Goal: Task Accomplishment & Management: Use online tool/utility

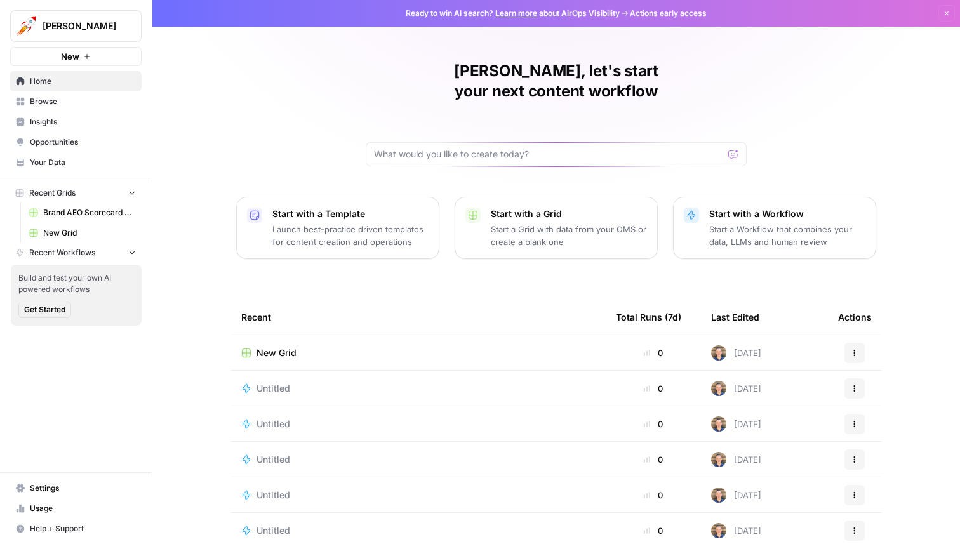
click at [118, 25] on span "[PERSON_NAME]" at bounding box center [81, 26] width 77 height 13
type input "ki"
click button "Kiehls" at bounding box center [114, 95] width 203 height 20
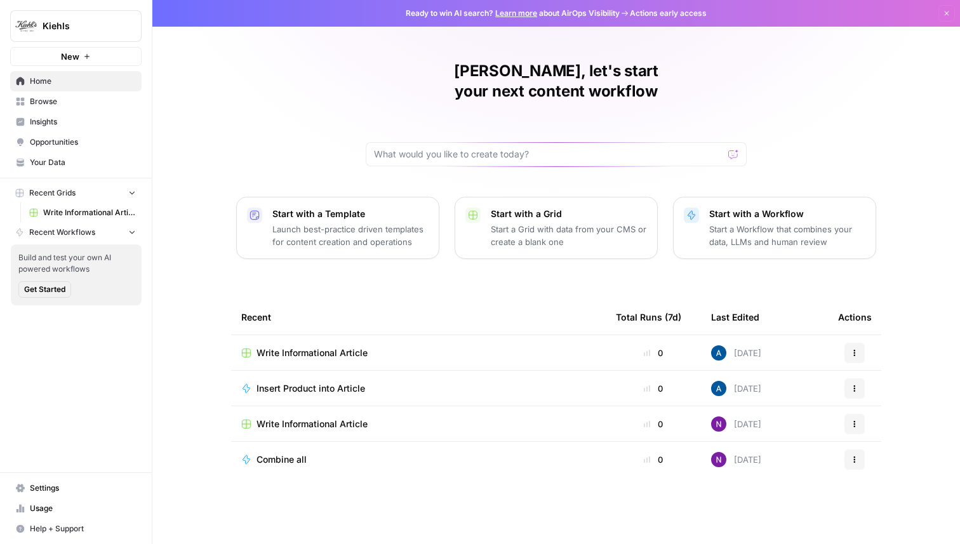
click at [315, 347] on span "Write Informational Article" at bounding box center [311, 353] width 111 height 13
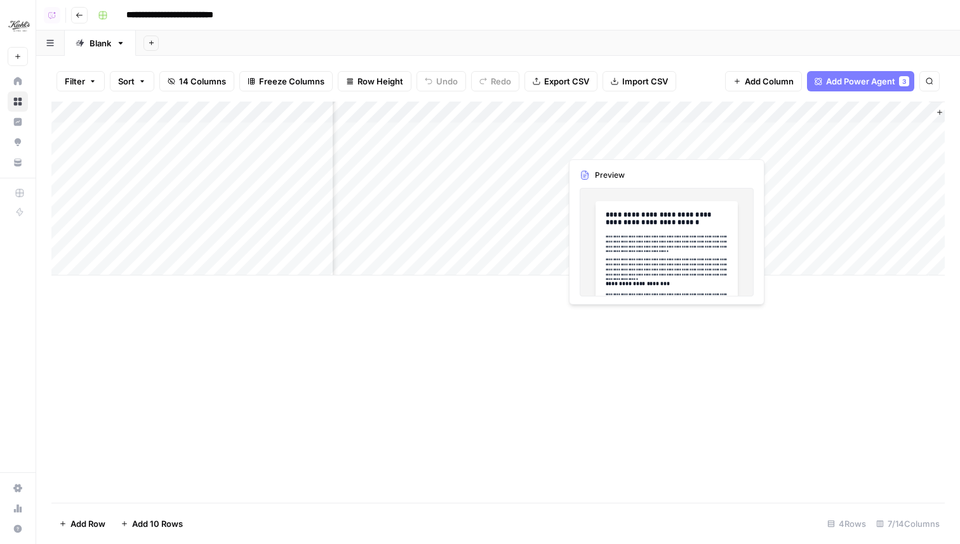
scroll to position [0, 498]
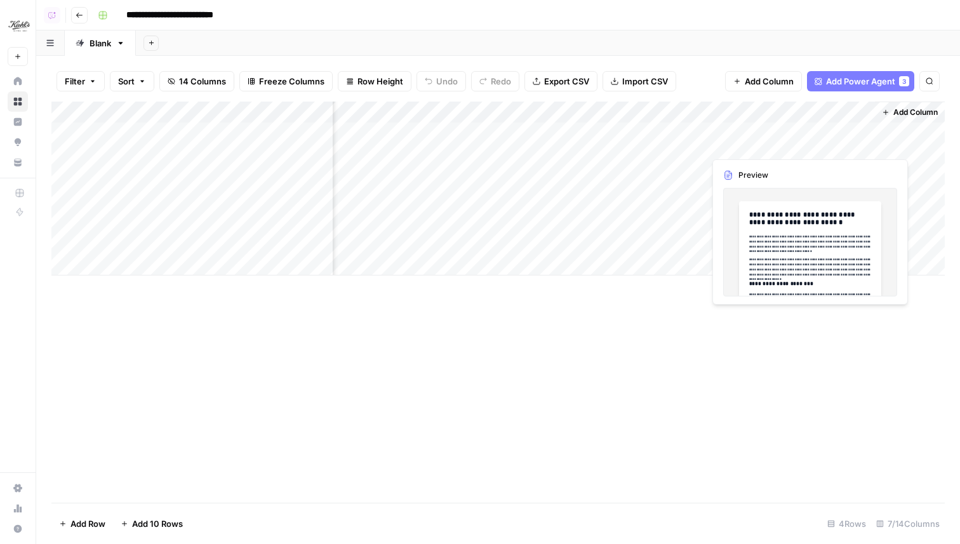
click at [767, 138] on div "Add Column" at bounding box center [497, 189] width 893 height 174
click at [768, 138] on div "Add Column" at bounding box center [497, 189] width 893 height 174
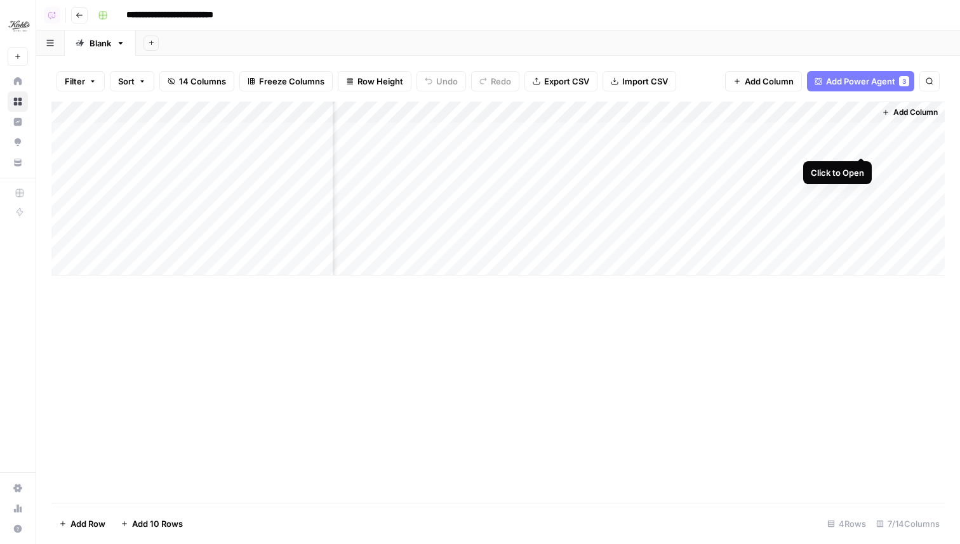
click at [861, 133] on div "Add Column" at bounding box center [497, 189] width 893 height 174
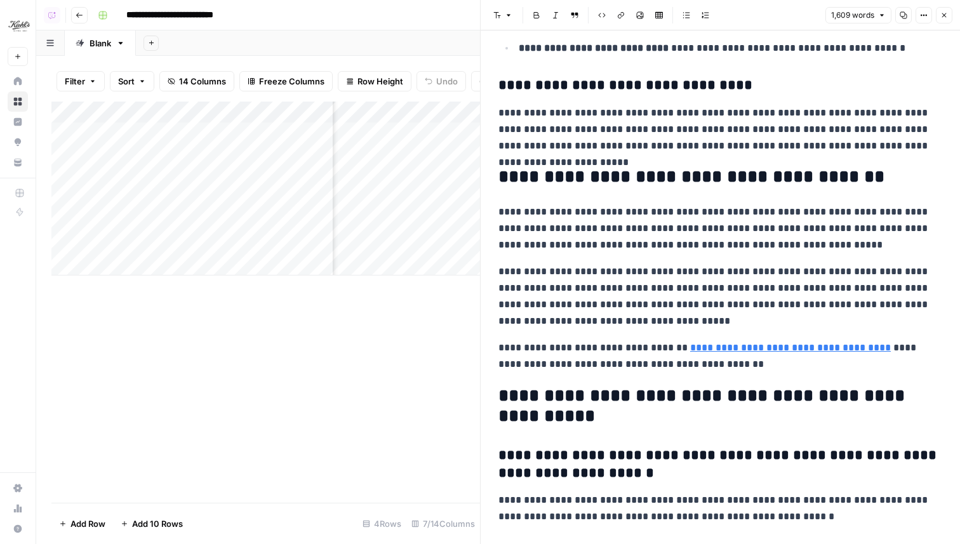
scroll to position [3964, 0]
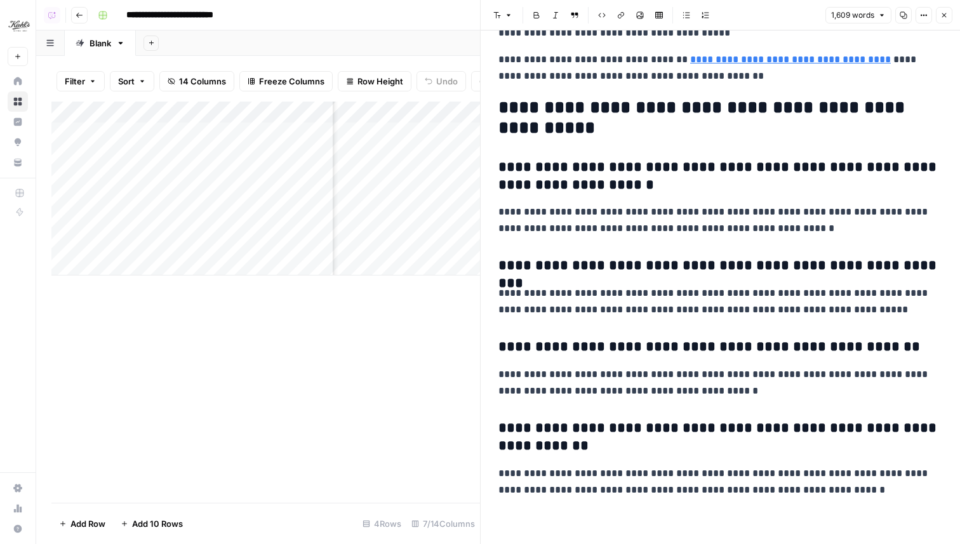
click at [942, 21] on button "Close" at bounding box center [944, 15] width 17 height 17
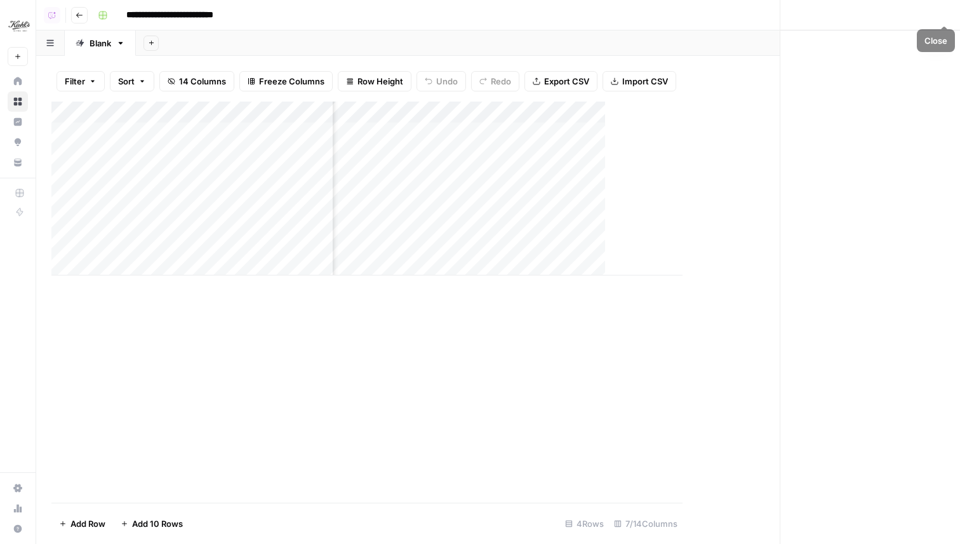
scroll to position [0, 483]
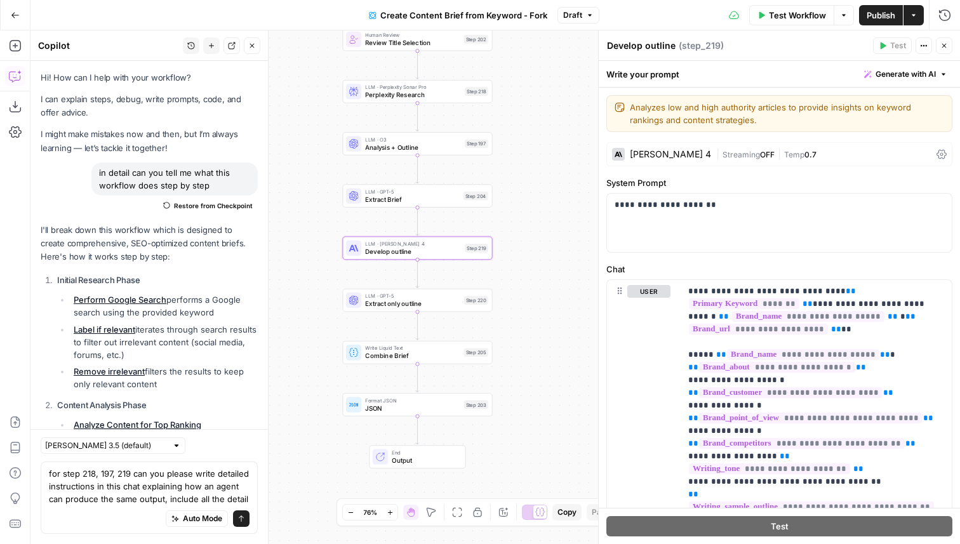
scroll to position [3010, 0]
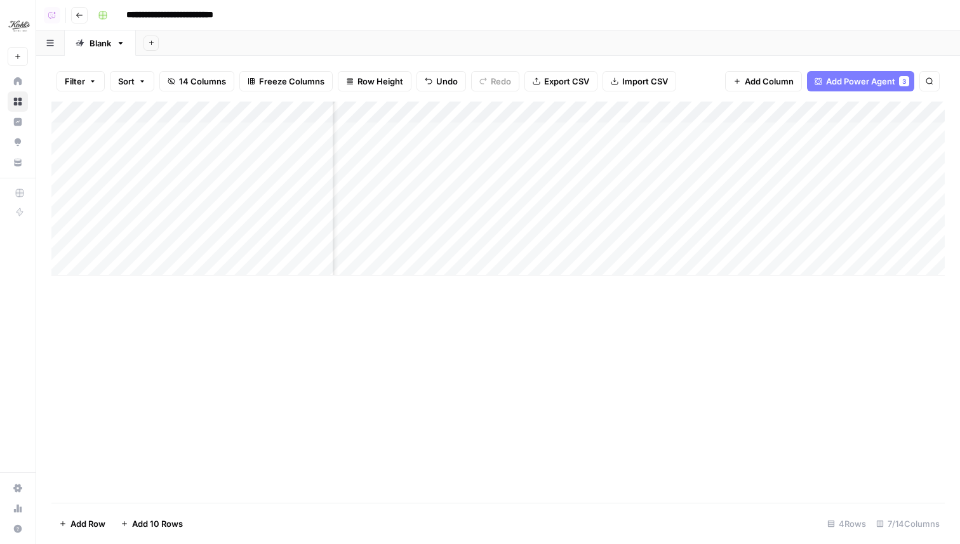
scroll to position [0, 483]
click at [914, 114] on span "Add Column" at bounding box center [915, 112] width 44 height 11
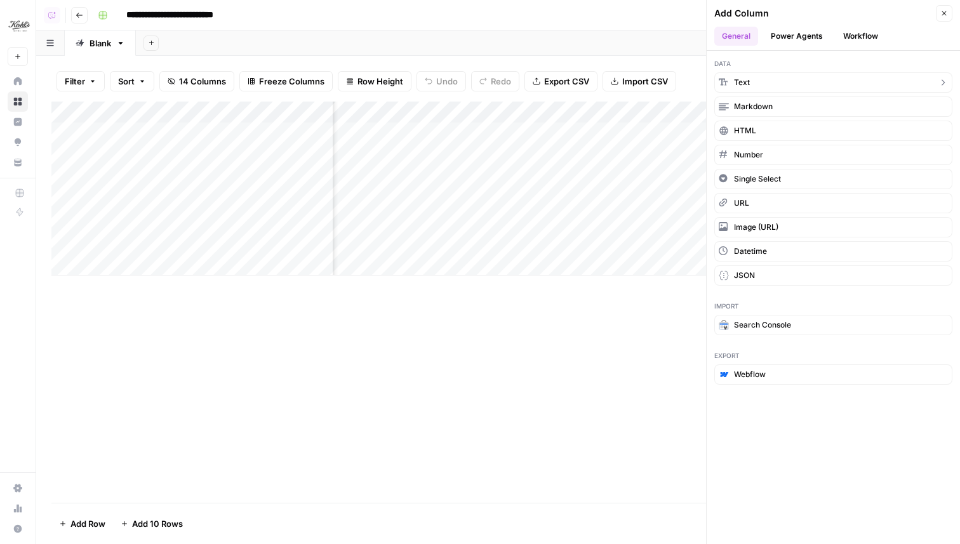
scroll to position [0, 0]
click at [806, 37] on button "Power Agents" at bounding box center [796, 36] width 67 height 19
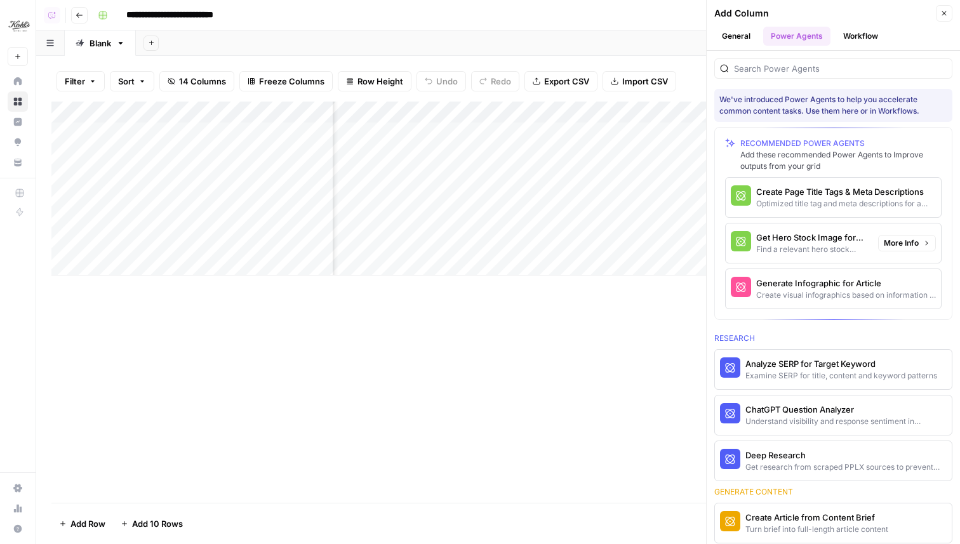
click at [795, 237] on div "Get Hero Stock Image for Article" at bounding box center [812, 237] width 112 height 13
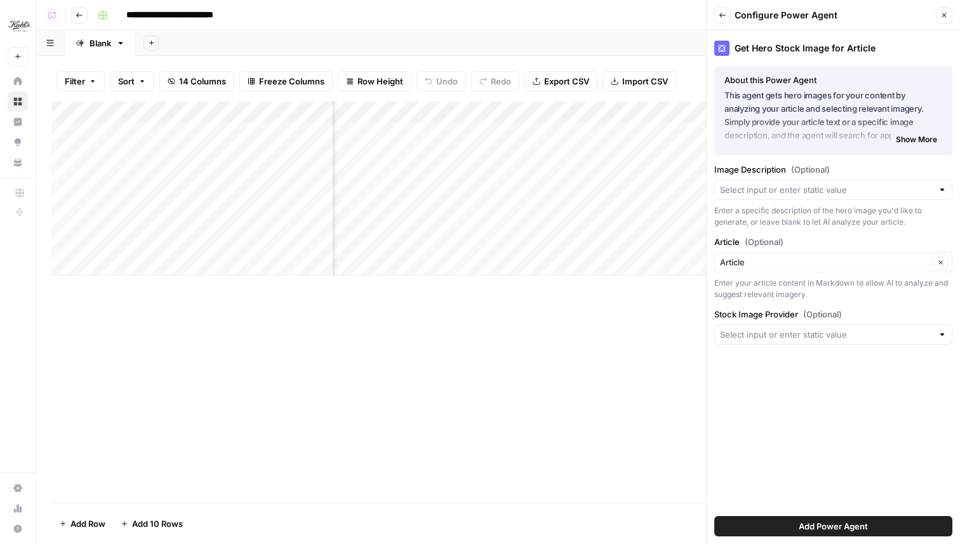
click at [789, 326] on div at bounding box center [833, 334] width 238 height 20
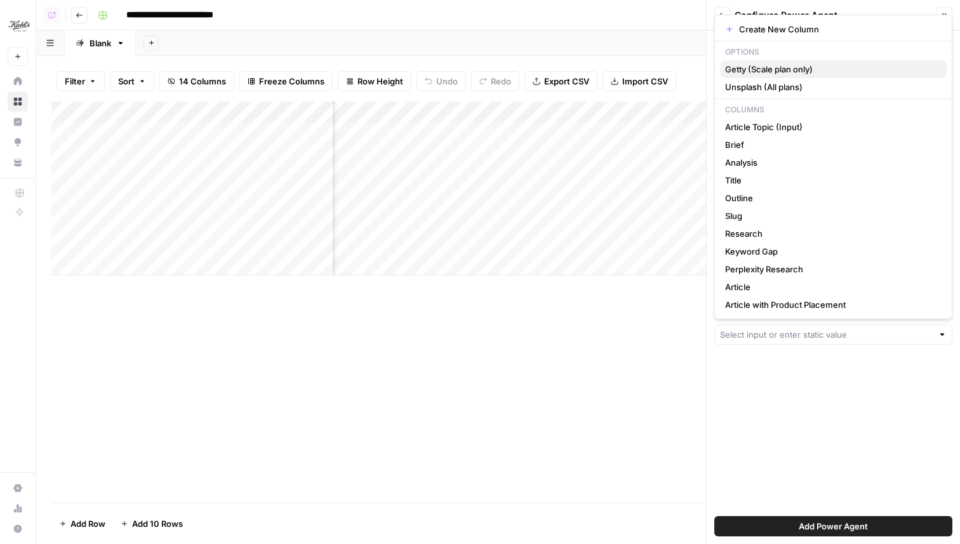
click at [816, 63] on span "Getty (Scale plan only)" at bounding box center [830, 69] width 211 height 13
type input "Getty (Scale plan only)"
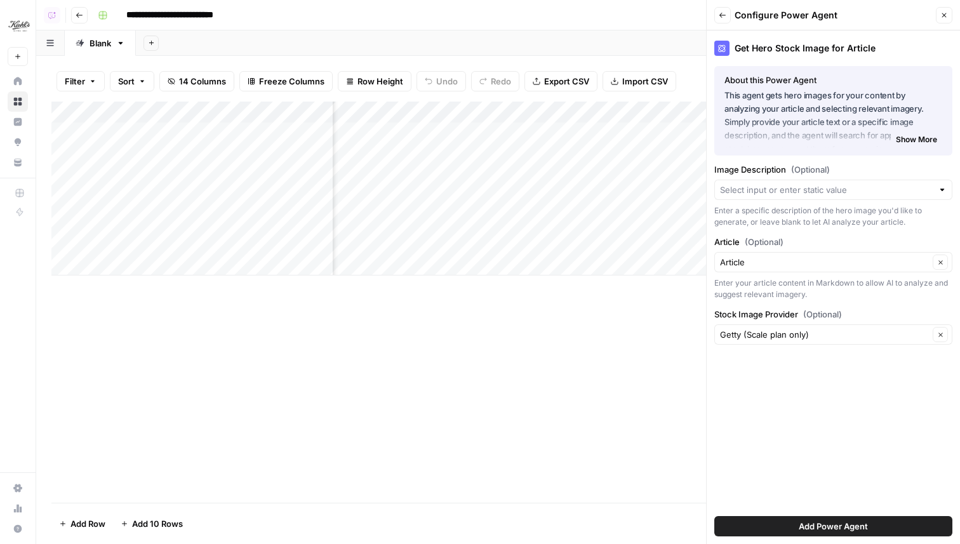
click at [841, 528] on span "Add Power Agent" at bounding box center [833, 526] width 69 height 13
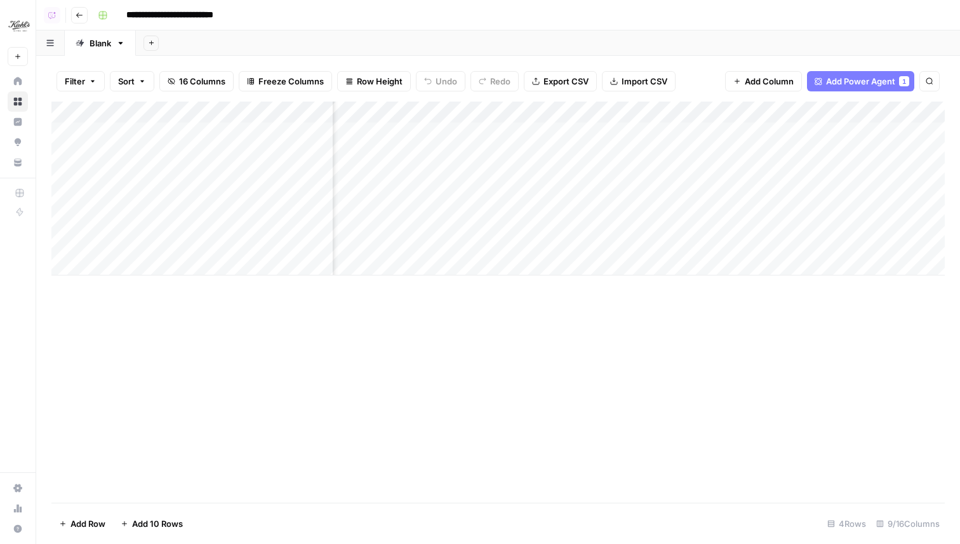
scroll to position [0, 581]
click at [553, 130] on div "Add Column" at bounding box center [497, 189] width 893 height 174
click at [601, 139] on div "Add Column" at bounding box center [497, 189] width 893 height 174
click at [639, 131] on div "Add Column" at bounding box center [497, 189] width 893 height 174
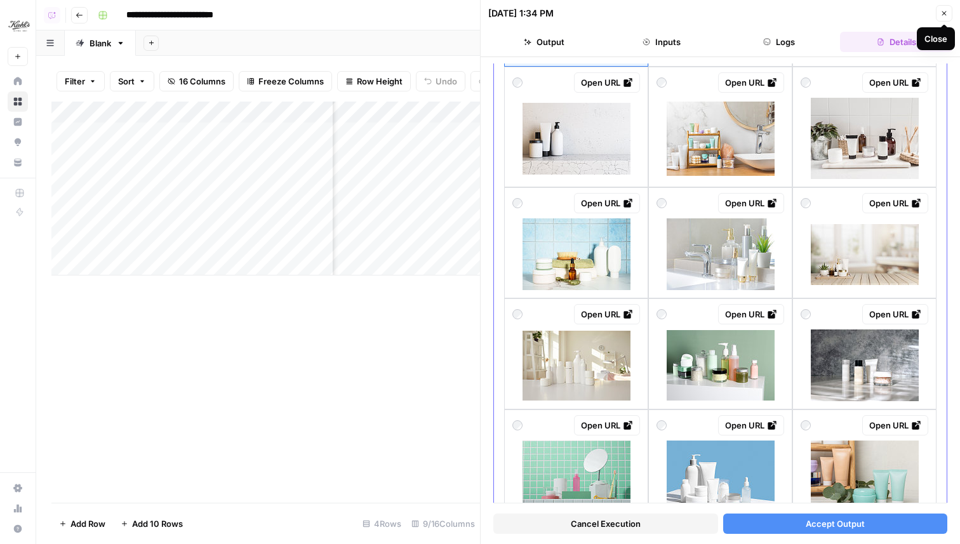
scroll to position [305, 0]
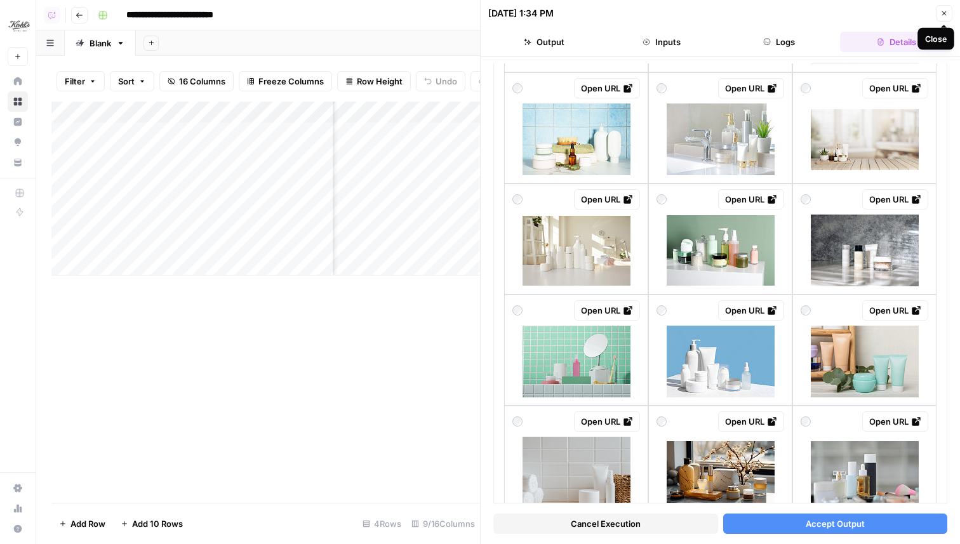
click at [942, 9] on button "Close" at bounding box center [944, 13] width 17 height 17
